Goal: Transaction & Acquisition: Download file/media

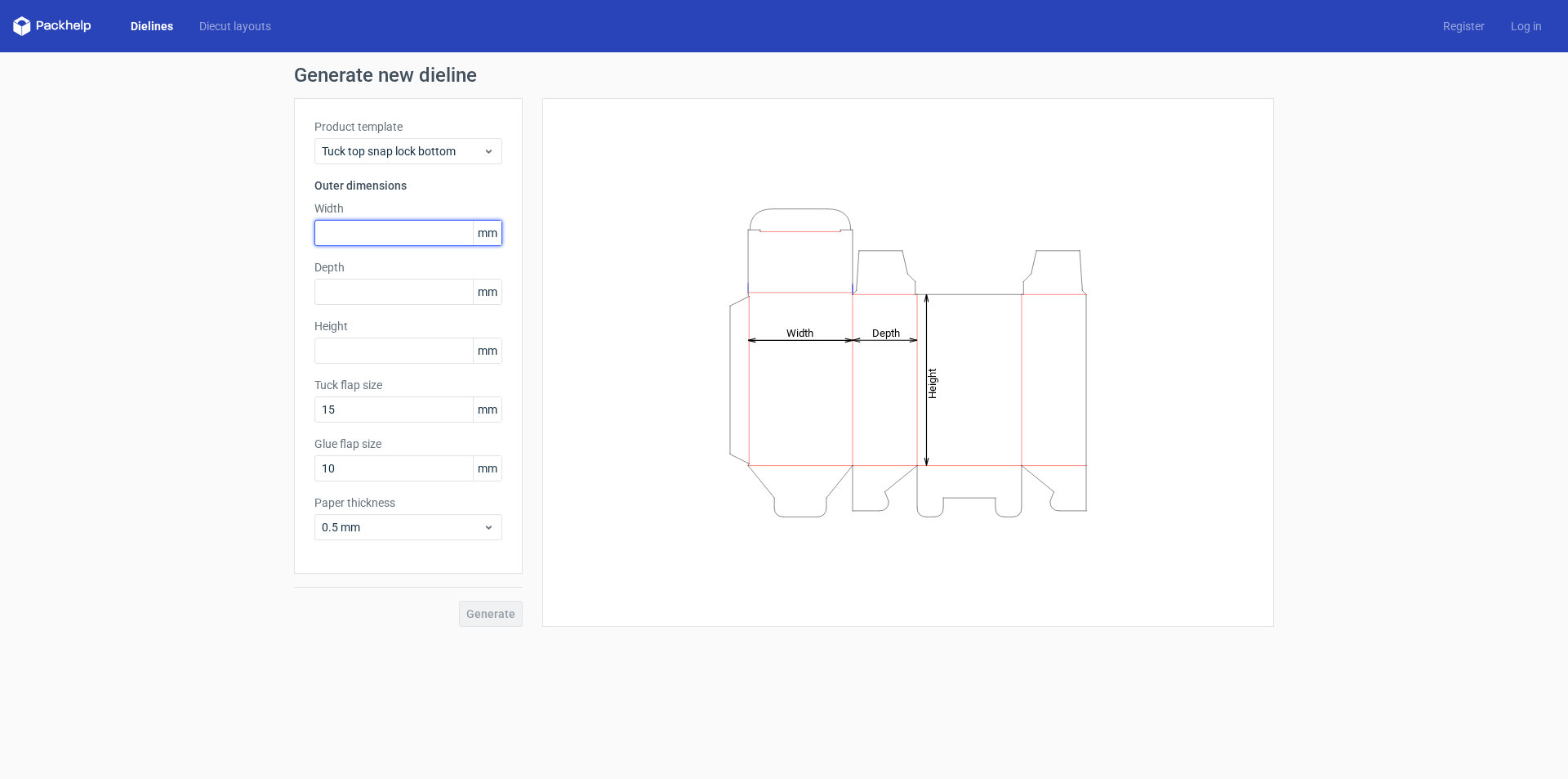
click at [426, 235] on input "text" at bounding box center [408, 233] width 188 height 26
type input "80"
type input "0"
type input "80"
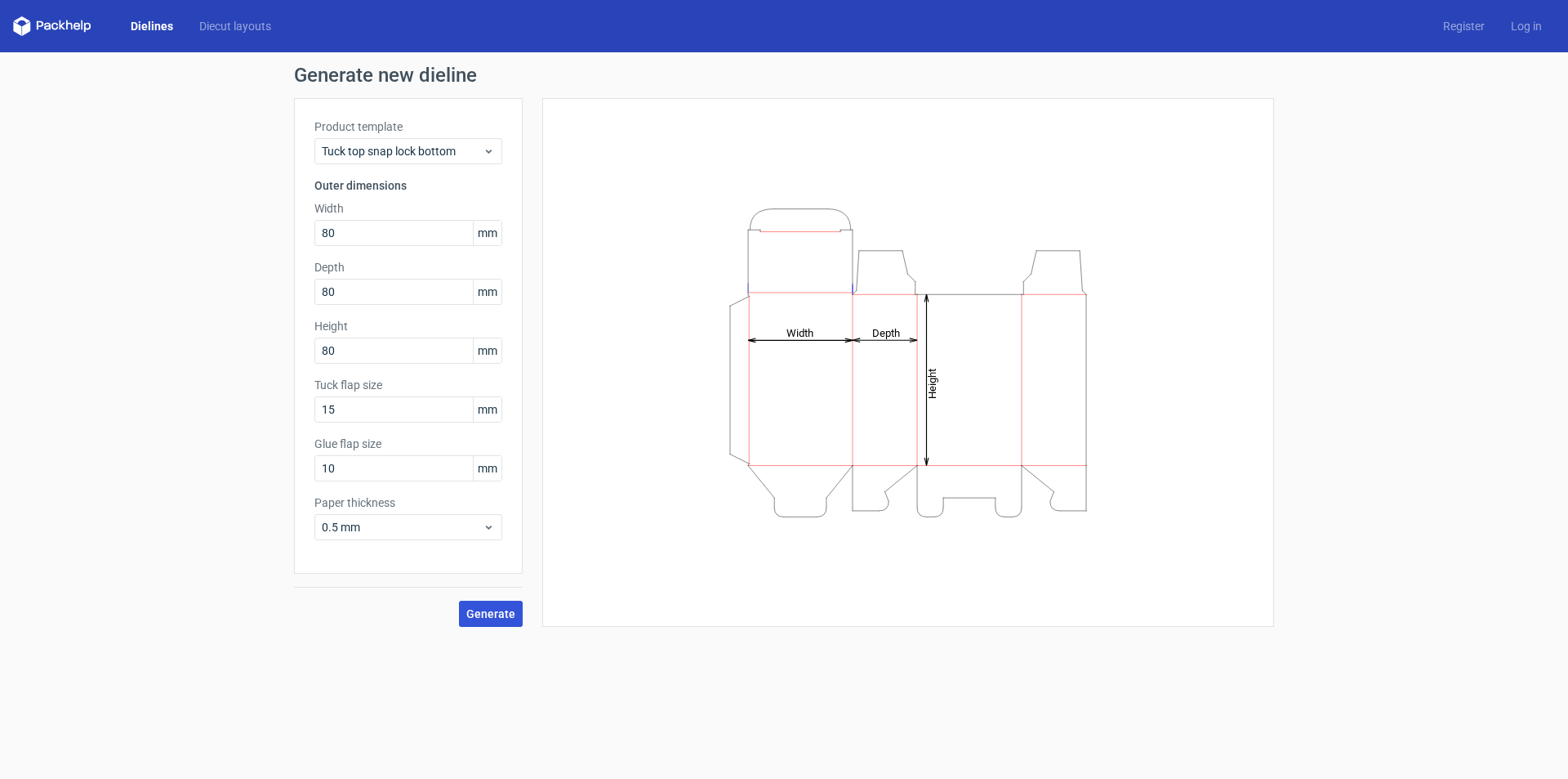
click at [491, 619] on span "Generate" at bounding box center [490, 613] width 49 height 12
click at [488, 531] on icon at bounding box center [489, 526] width 13 height 13
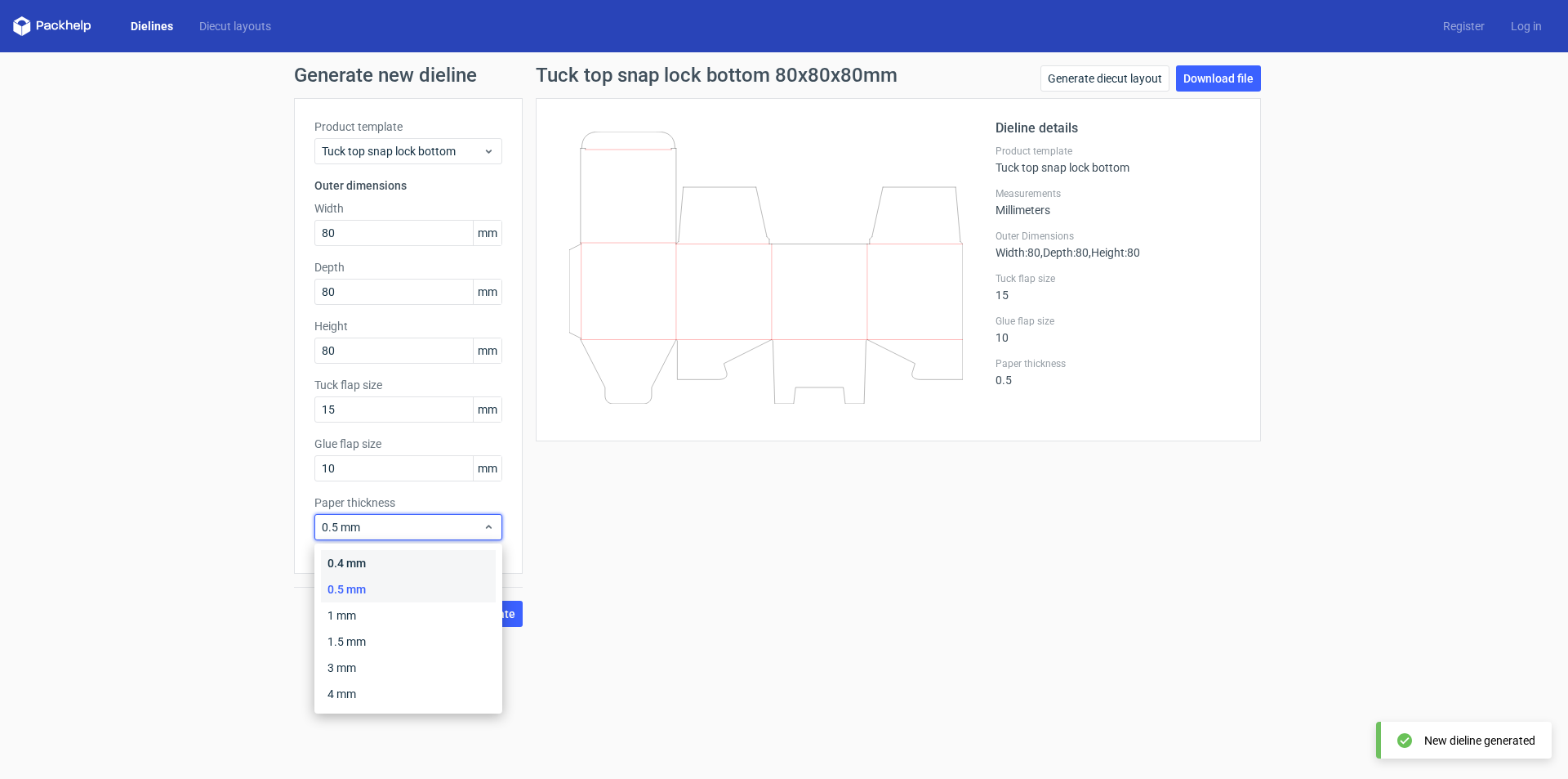
click at [463, 571] on div "0.4 mm" at bounding box center [408, 562] width 175 height 26
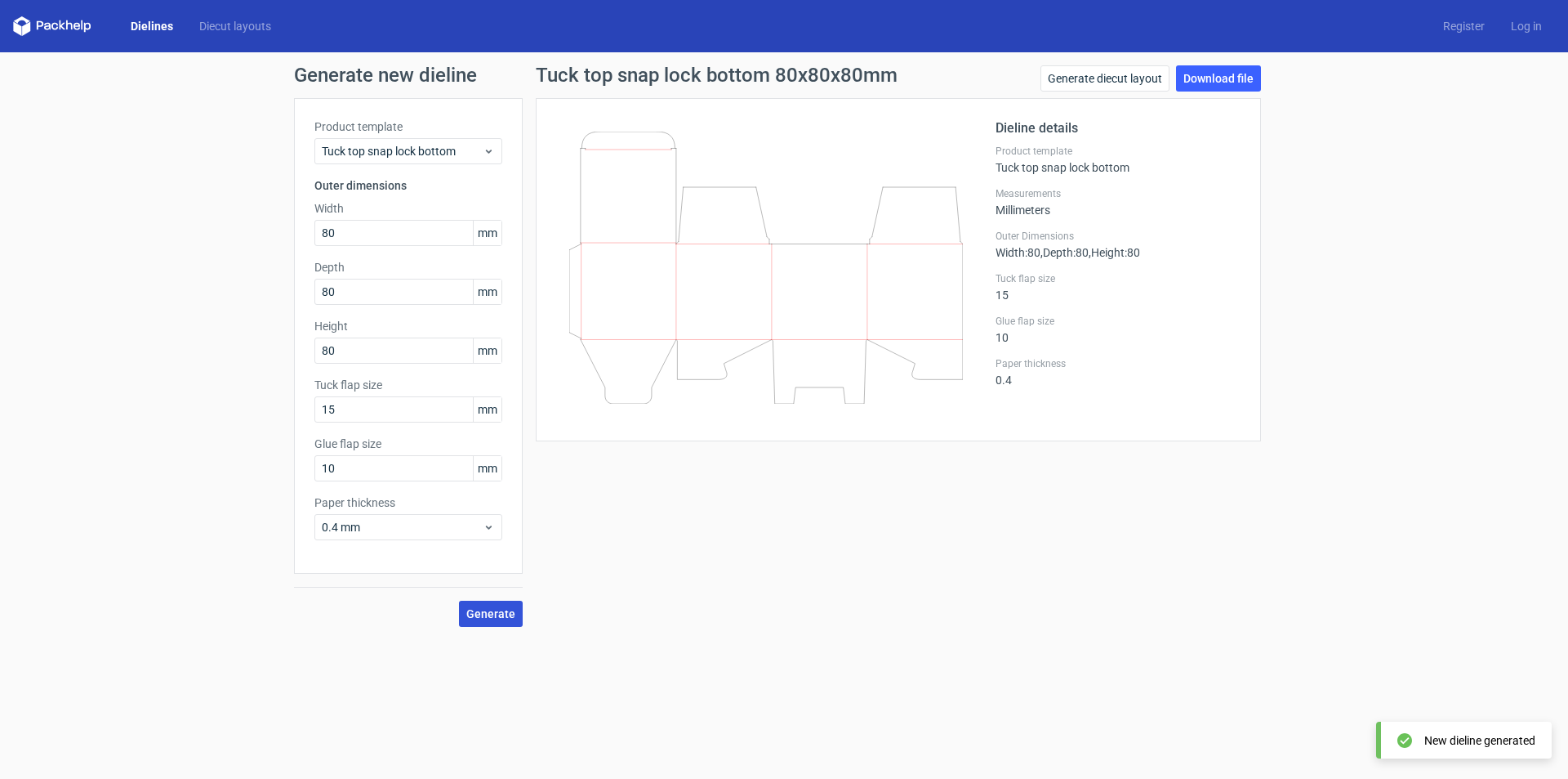
click at [506, 614] on span "Generate" at bounding box center [490, 613] width 49 height 12
click at [1219, 81] on link "Download file" at bounding box center [1218, 78] width 85 height 26
